Goal: Task Accomplishment & Management: Manage account settings

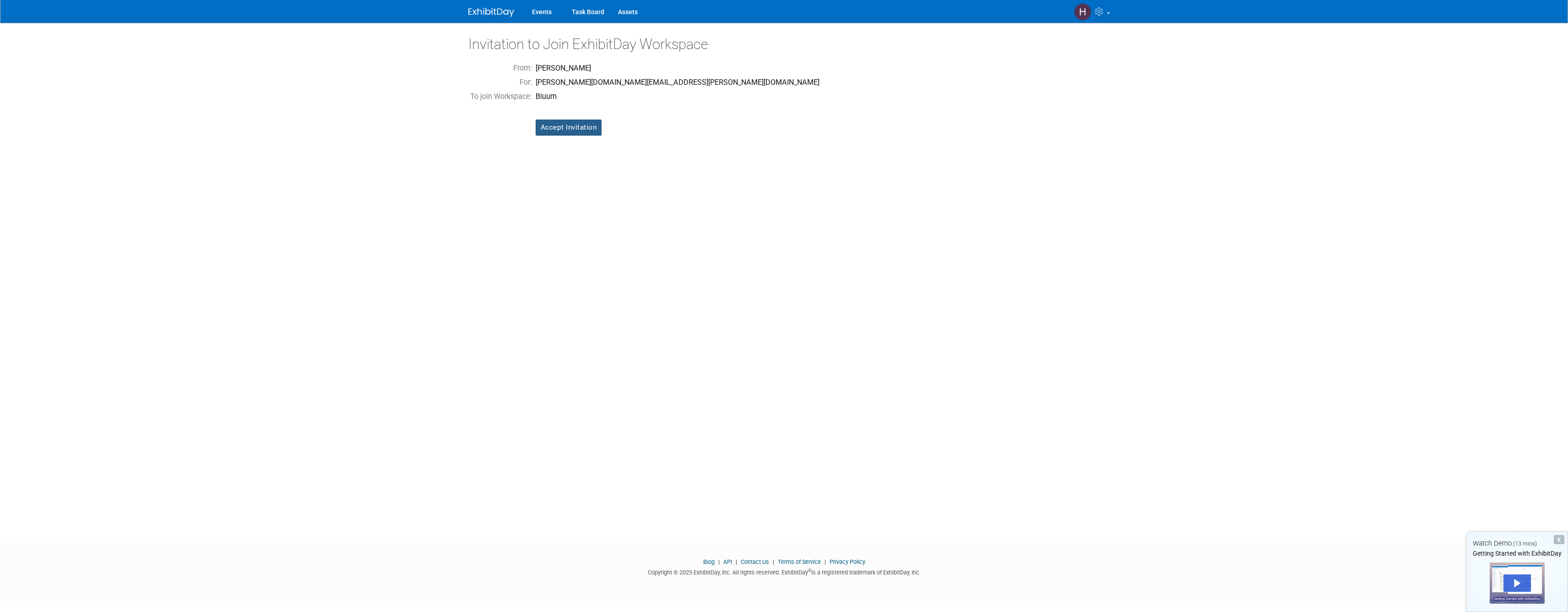
click at [573, 126] on input "Accept Invitation" at bounding box center [569, 127] width 67 height 16
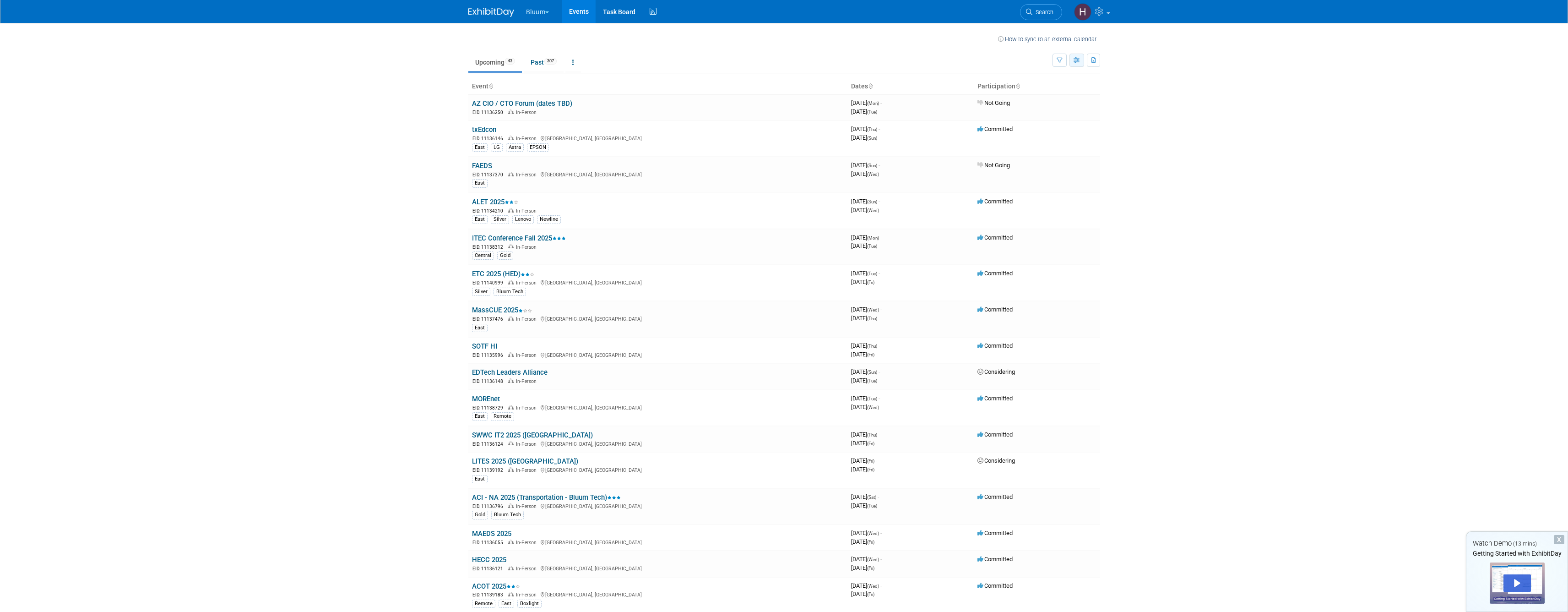
drag, startPoint x: 1076, startPoint y: 61, endPoint x: 1082, endPoint y: 64, distance: 6.7
click at [1076, 61] on icon "button" at bounding box center [1077, 61] width 7 height 6
click at [1162, 110] on body "Bluum Choose Workspace: Bluum Bluum Events Task Board Activity Feed My Account …" at bounding box center [784, 306] width 1568 height 612
click at [1062, 60] on button "button" at bounding box center [1059, 60] width 14 height 14
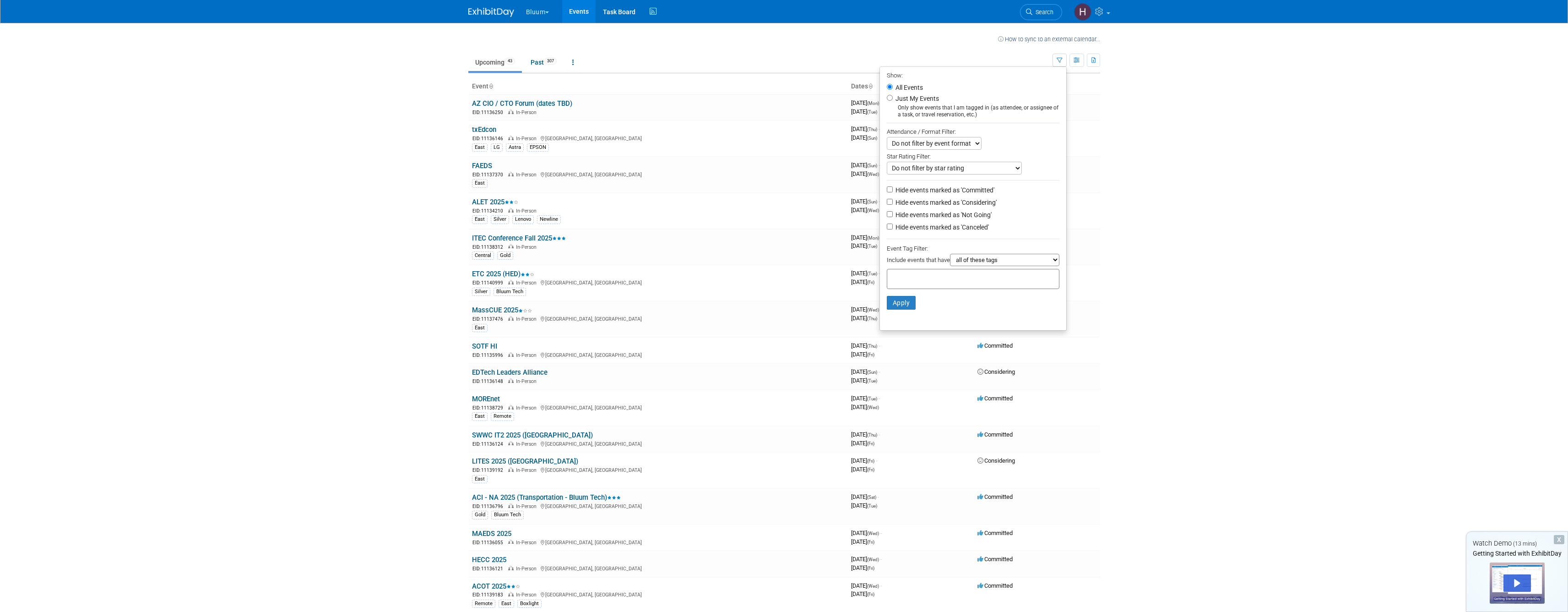
click at [893, 97] on label "Just My Events" at bounding box center [916, 98] width 45 height 9
click at [887, 97] on input "Just My Events" at bounding box center [890, 97] width 6 height 6
radio input "true"
click at [891, 297] on button "Apply" at bounding box center [901, 302] width 29 height 14
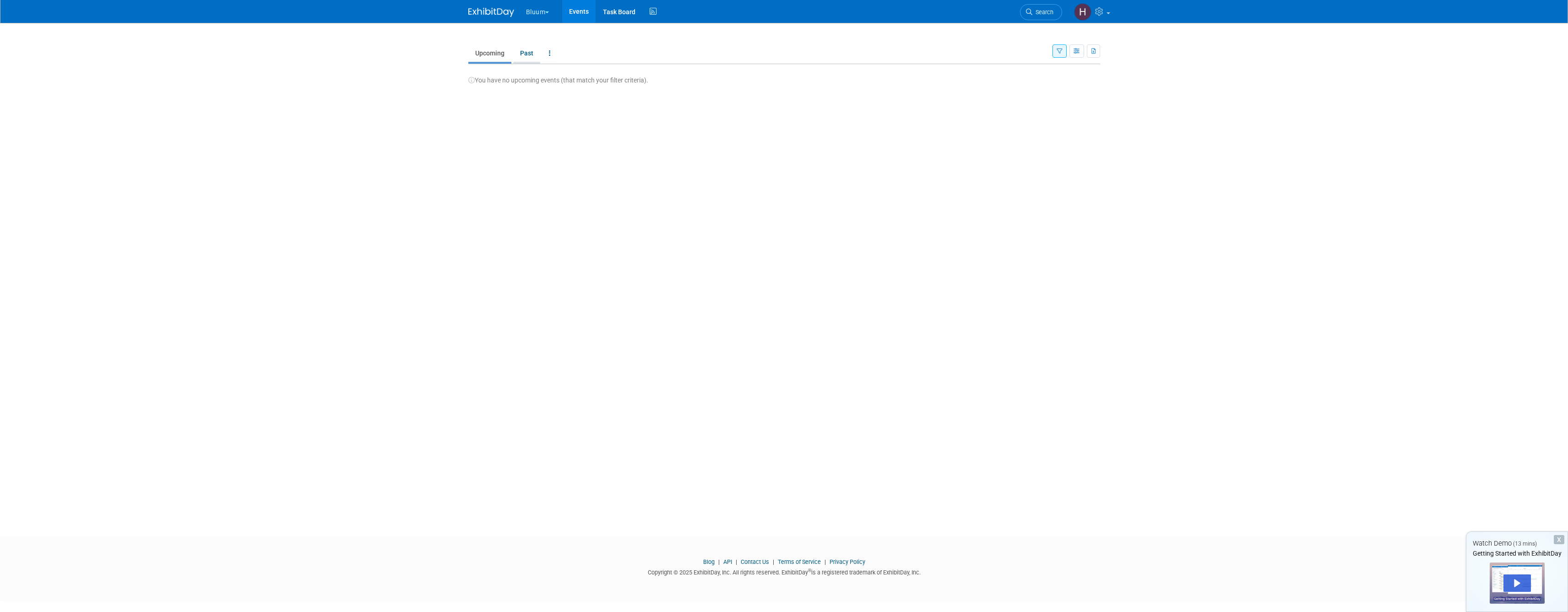
click at [534, 57] on link "Past" at bounding box center [526, 53] width 27 height 17
click at [500, 58] on link "Upcoming" at bounding box center [490, 53] width 43 height 17
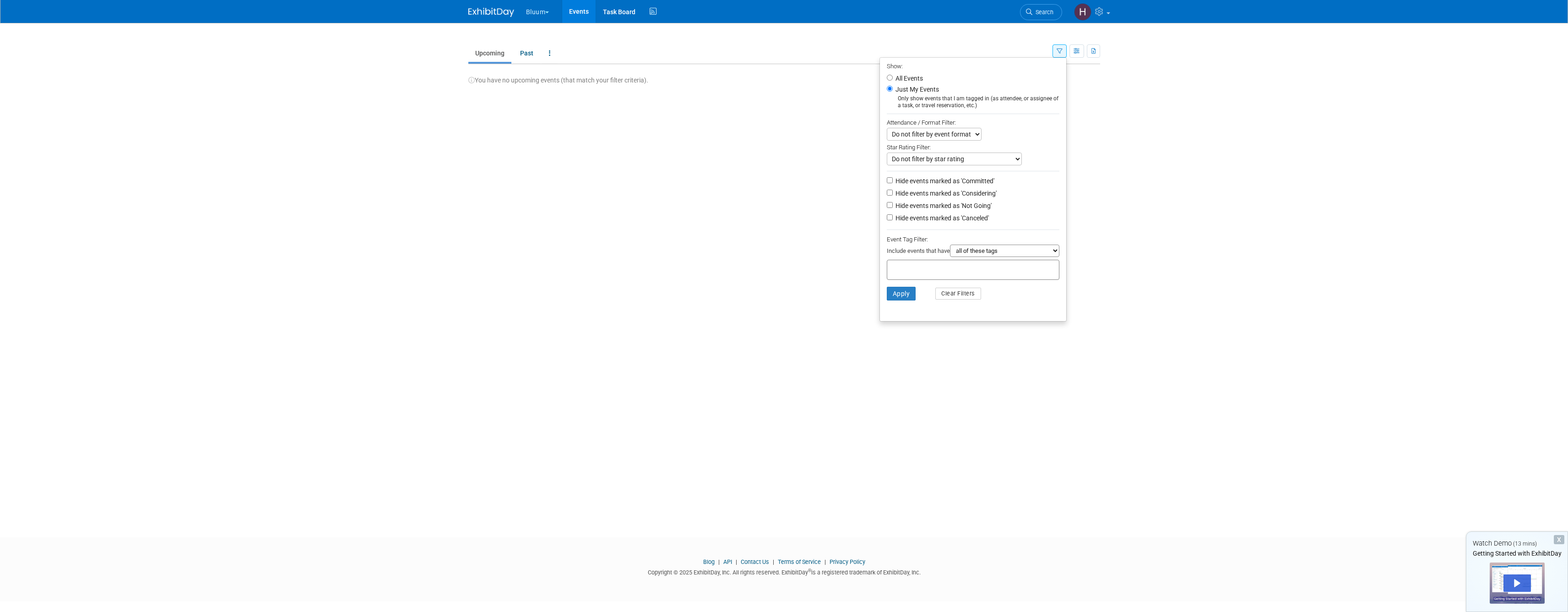
click at [898, 77] on label "All Events" at bounding box center [908, 78] width 29 height 6
click at [893, 77] on input "All Events" at bounding box center [890, 77] width 6 height 6
radio input "true"
click at [889, 287] on button "Apply" at bounding box center [901, 293] width 29 height 14
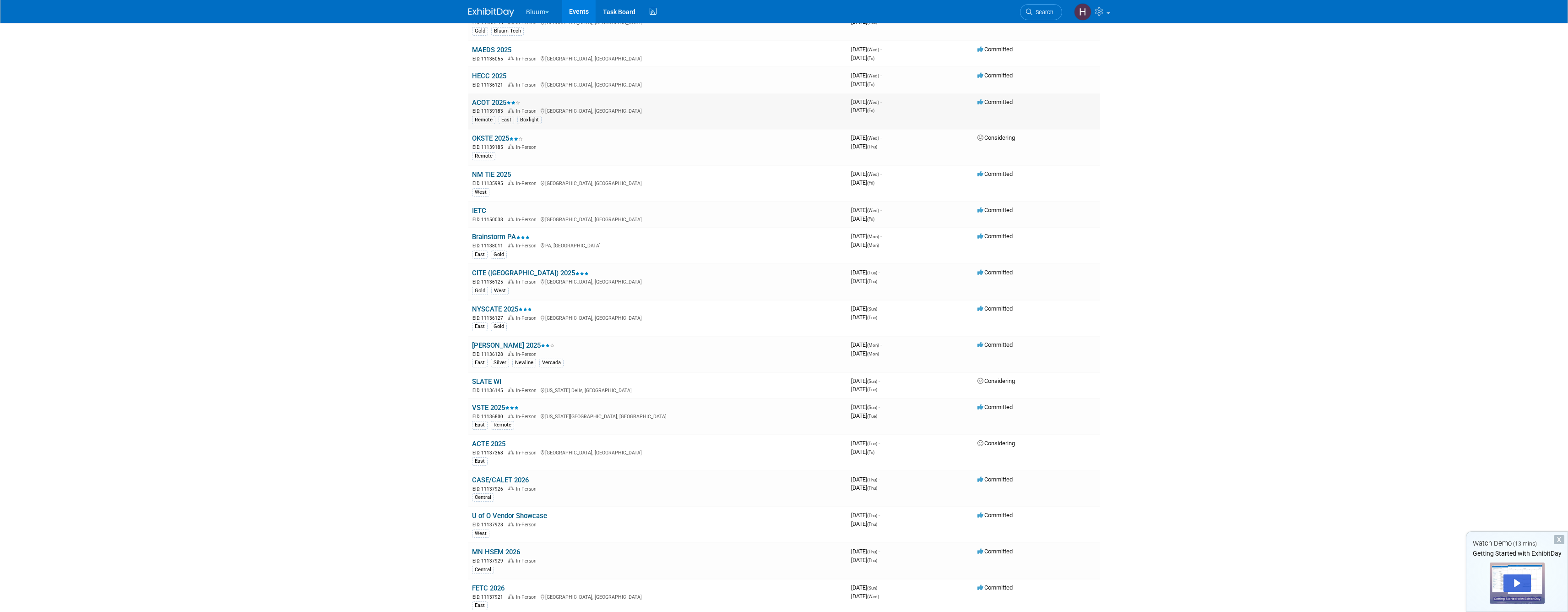
scroll to position [167, 0]
